Goal: Task Accomplishment & Management: Manage account settings

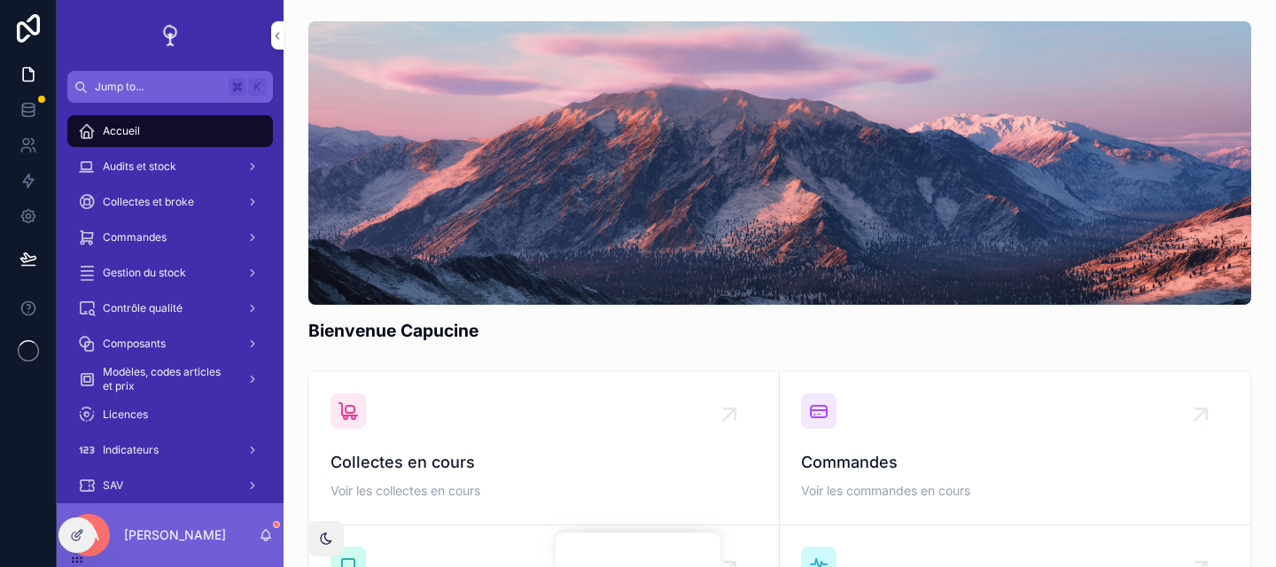
click at [105, 236] on span "Commandes" at bounding box center [135, 237] width 64 height 14
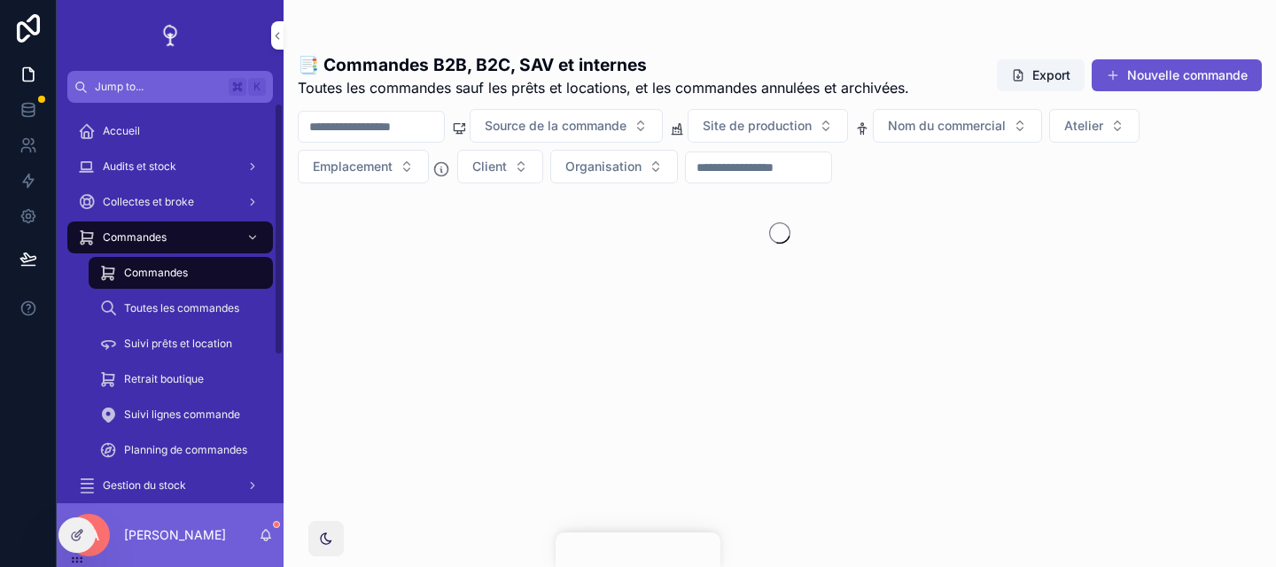
click at [80, 541] on icon at bounding box center [77, 535] width 14 height 14
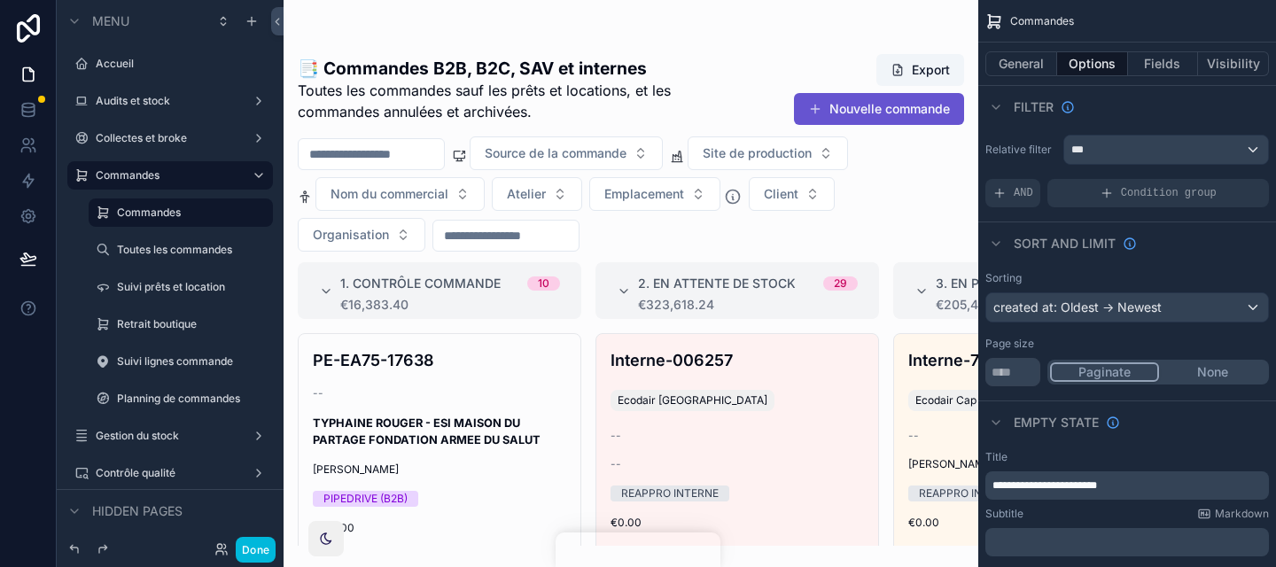
click at [1239, 61] on button "Visibility" at bounding box center [1233, 63] width 71 height 25
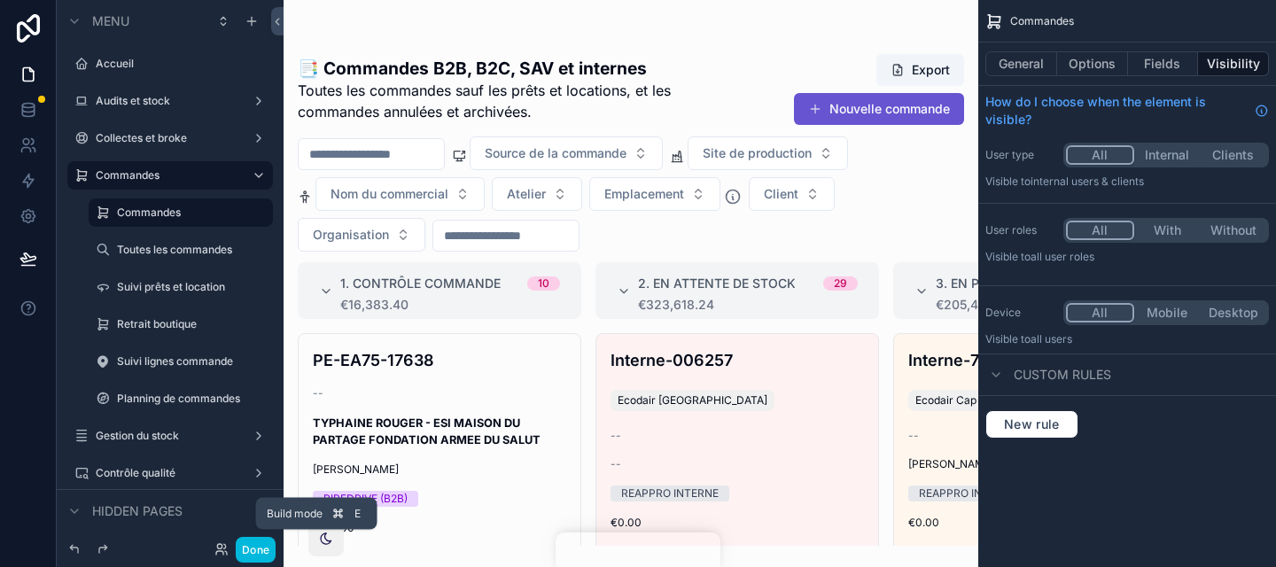
click at [259, 548] on button "Done" at bounding box center [256, 550] width 40 height 26
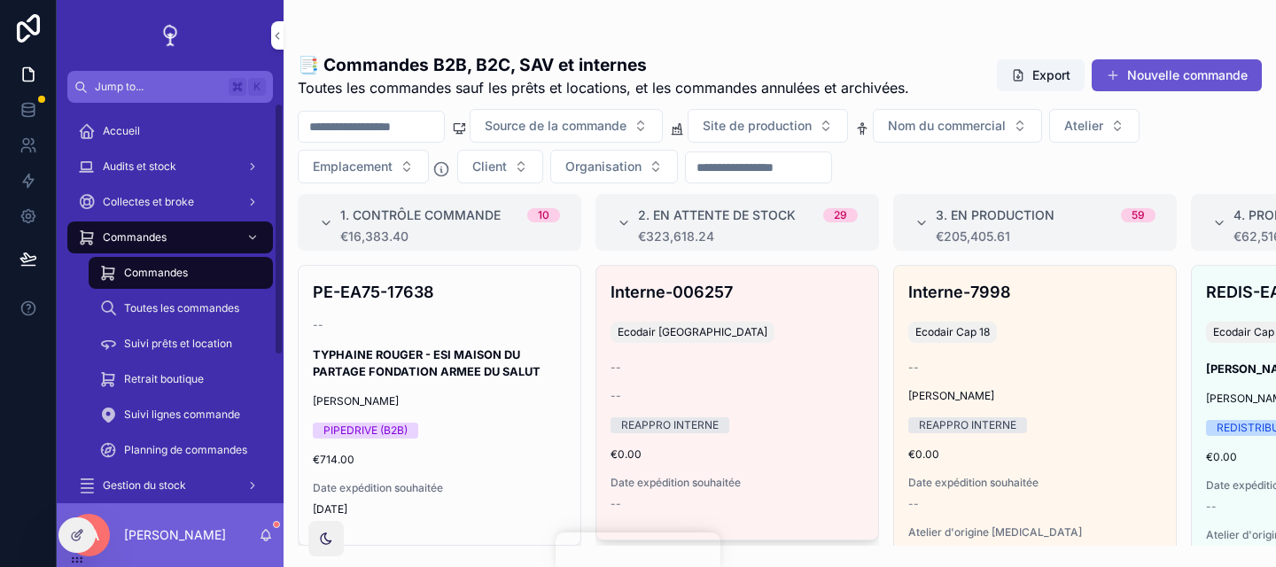
click at [196, 238] on div "Commandes" at bounding box center [170, 237] width 184 height 28
click at [893, 59] on h1 "📑 Commandes B2B, B2C, SAV et internes" at bounding box center [604, 65] width 612 height 24
drag, startPoint x: 893, startPoint y: 59, endPoint x: 916, endPoint y: 99, distance: 46.4
click at [915, 98] on div "📑 Commandes B2B, B2C, SAV et internes Toutes les commandes sauf les prêts et lo…" at bounding box center [780, 75] width 964 height 45
click at [920, 99] on div "📑 Commandes B2B, B2C, SAV et internes Toutes les commandes sauf les prêts et lo…" at bounding box center [780, 294] width 993 height 503
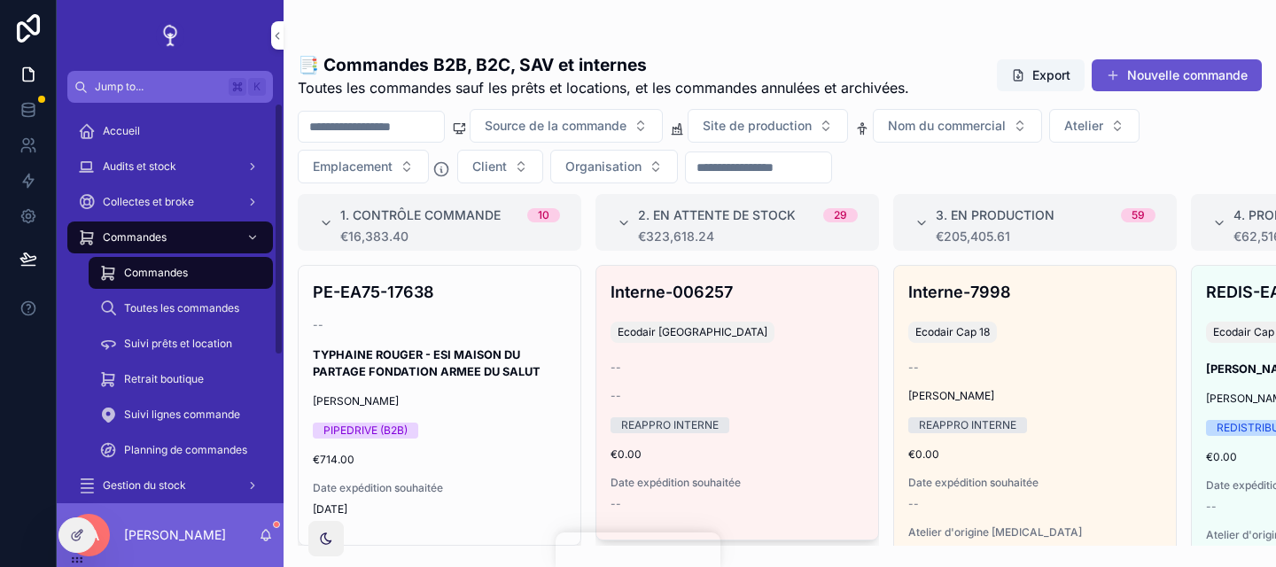
click at [193, 252] on link "Commandes" at bounding box center [170, 238] width 206 height 32
click at [82, 533] on icon at bounding box center [81, 532] width 2 height 2
